Goal: Information Seeking & Learning: Learn about a topic

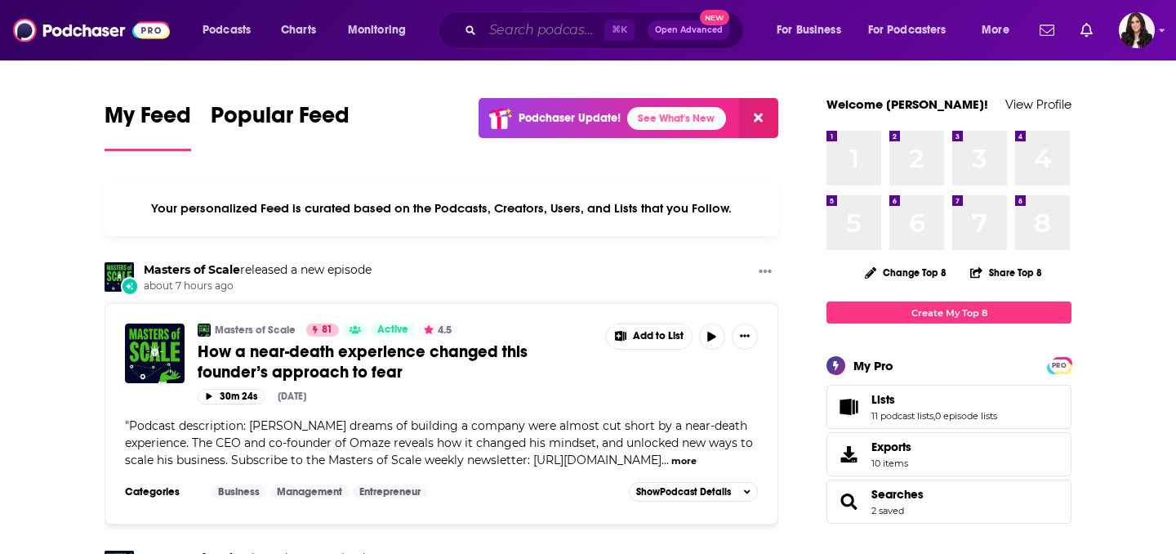
click at [554, 30] on input "Search podcasts, credits, & more..." at bounding box center [544, 30] width 122 height 26
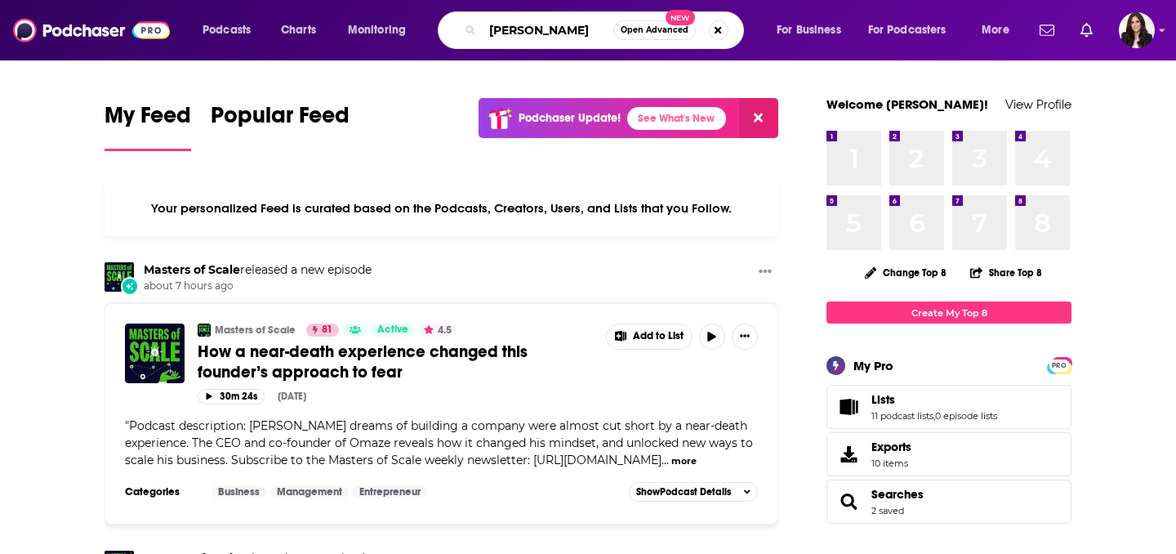
type input "[PERSON_NAME]"
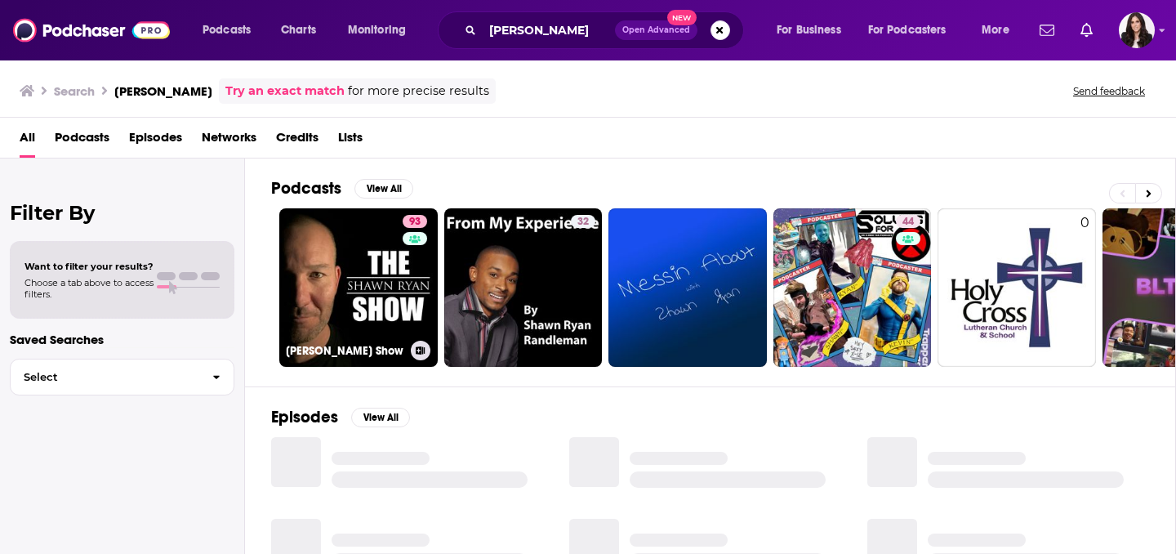
click at [292, 329] on link "93 [PERSON_NAME] Show" at bounding box center [358, 287] width 158 height 158
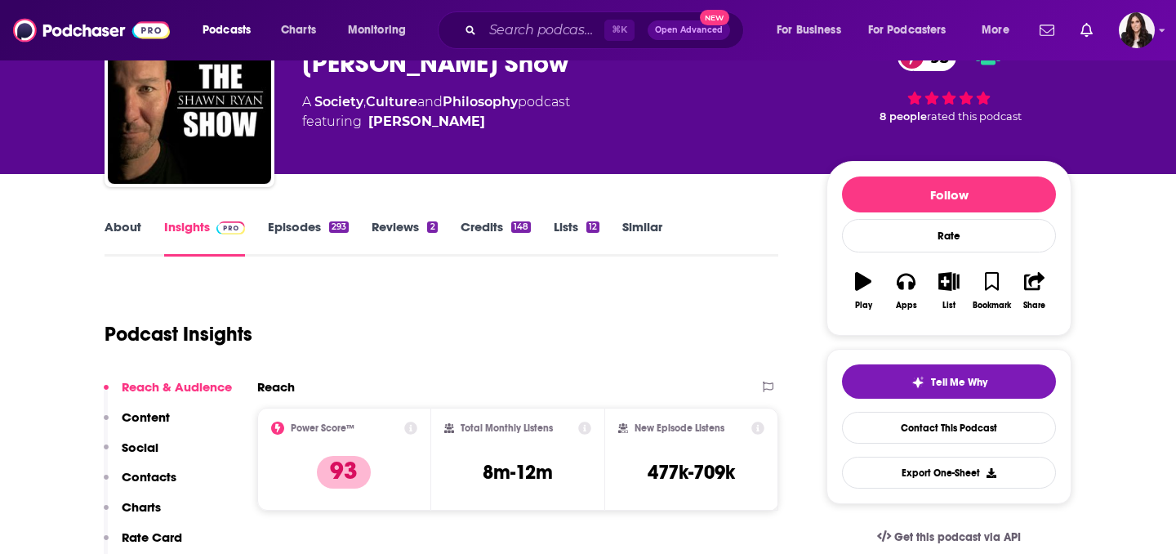
scroll to position [91, 0]
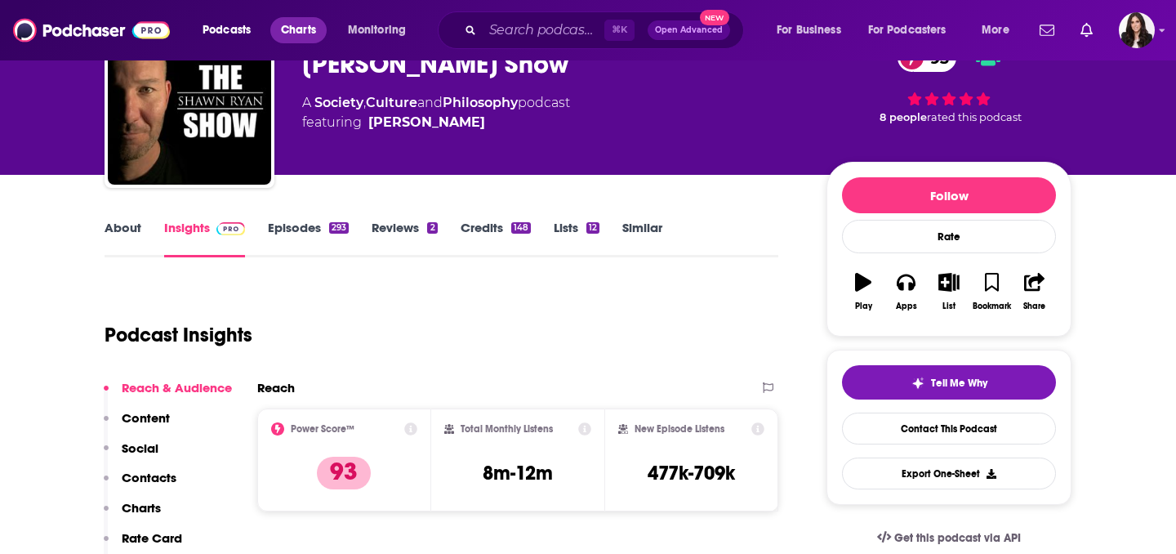
click at [311, 22] on span "Charts" at bounding box center [298, 30] width 35 height 23
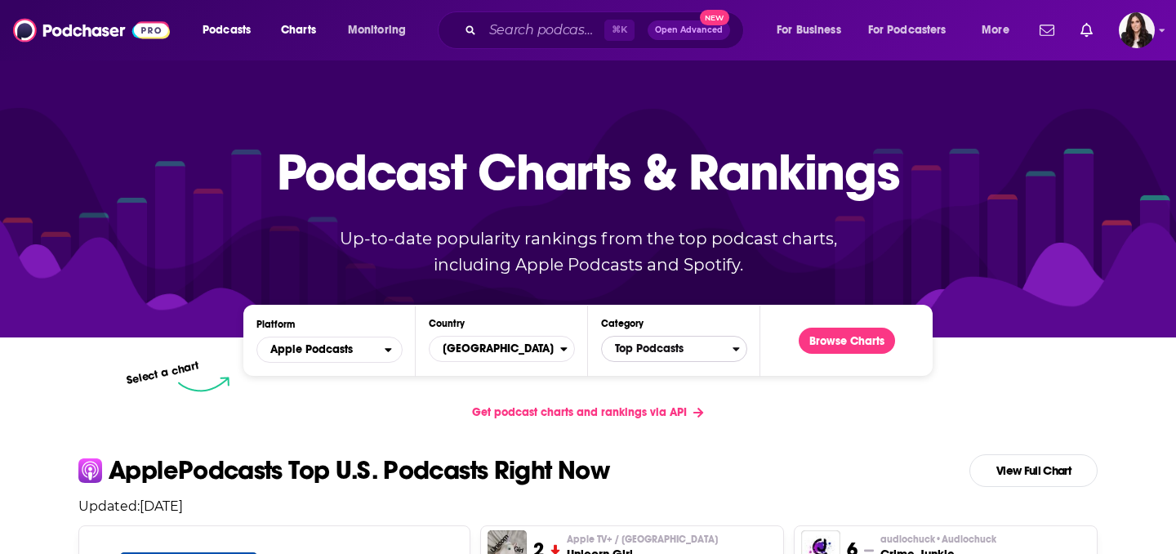
click at [671, 355] on span "Top Podcasts" at bounding box center [667, 349] width 131 height 28
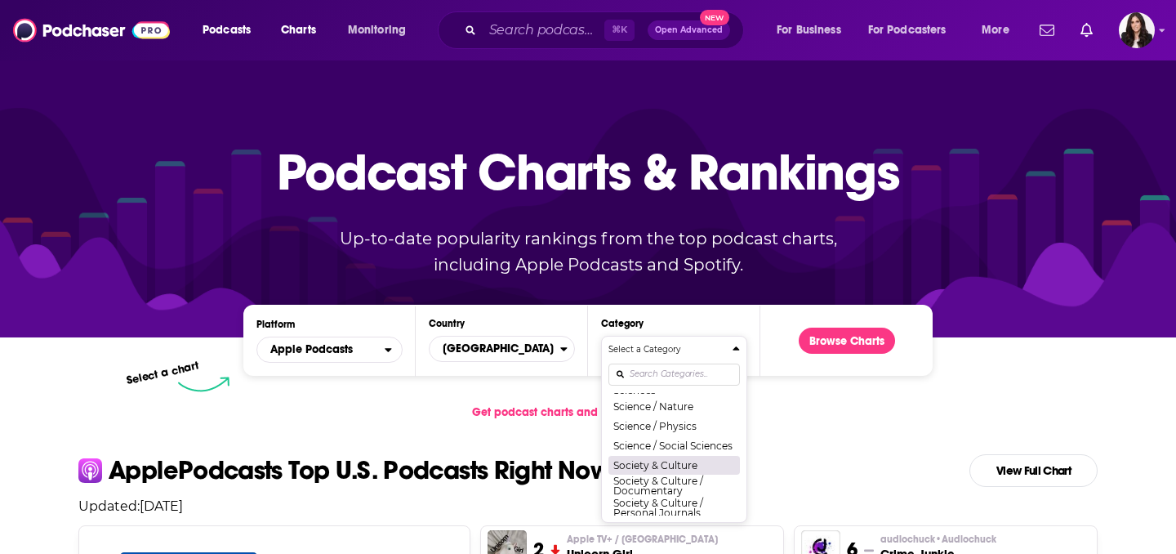
scroll to position [1470, 0]
click at [670, 374] on input "Categories" at bounding box center [673, 374] width 131 height 22
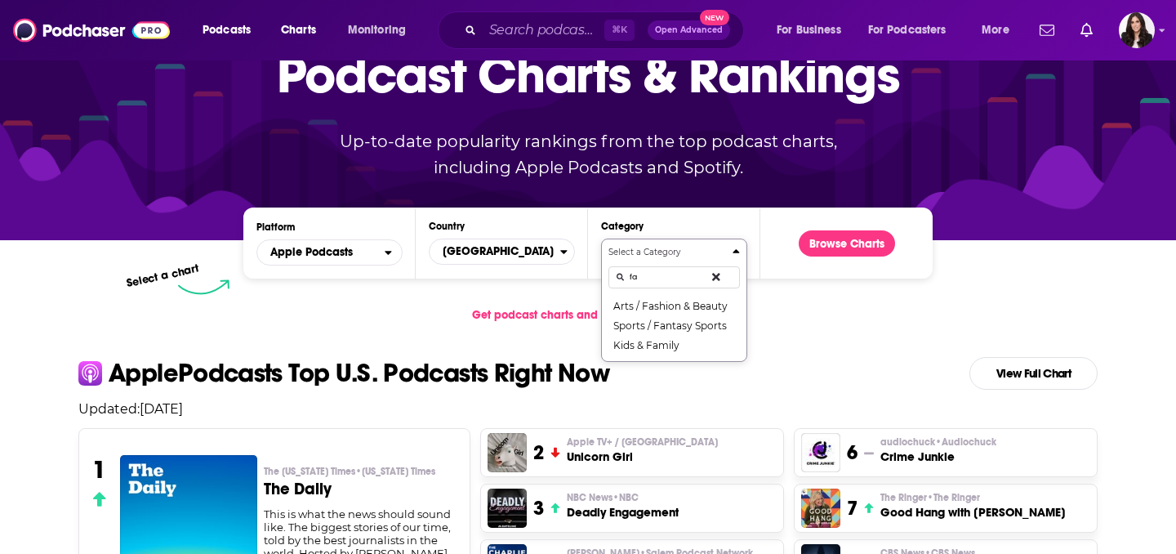
scroll to position [0, 0]
type input "f"
type input "chri"
click at [692, 303] on button "Religion & Spirituality / [DEMOGRAPHIC_DATA]" at bounding box center [673, 307] width 131 height 22
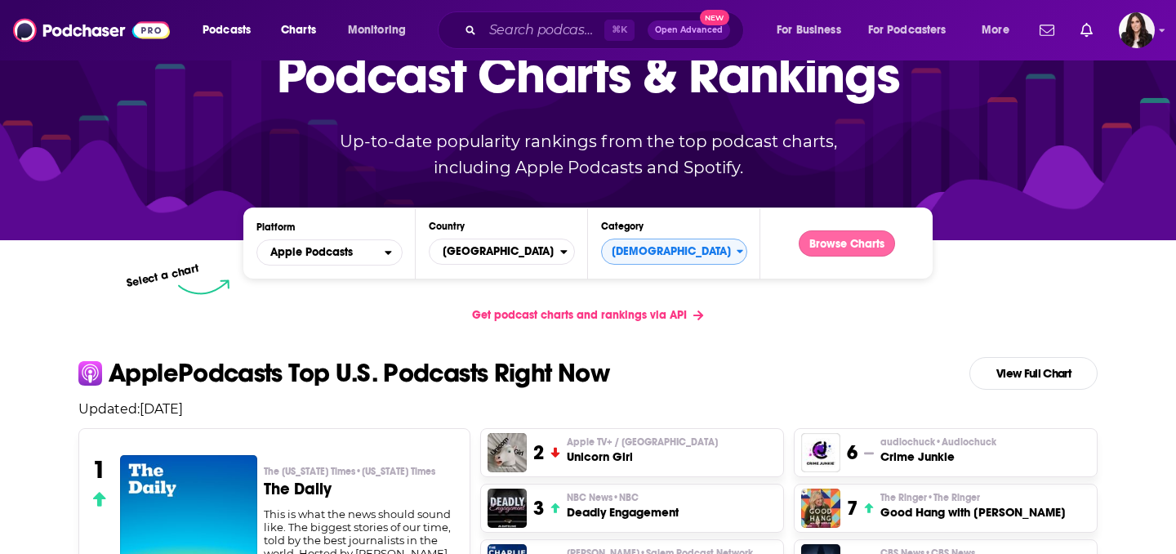
click at [825, 243] on button "Browse Charts" at bounding box center [847, 243] width 96 height 26
